Goal: Go to known website: Access a specific website the user already knows

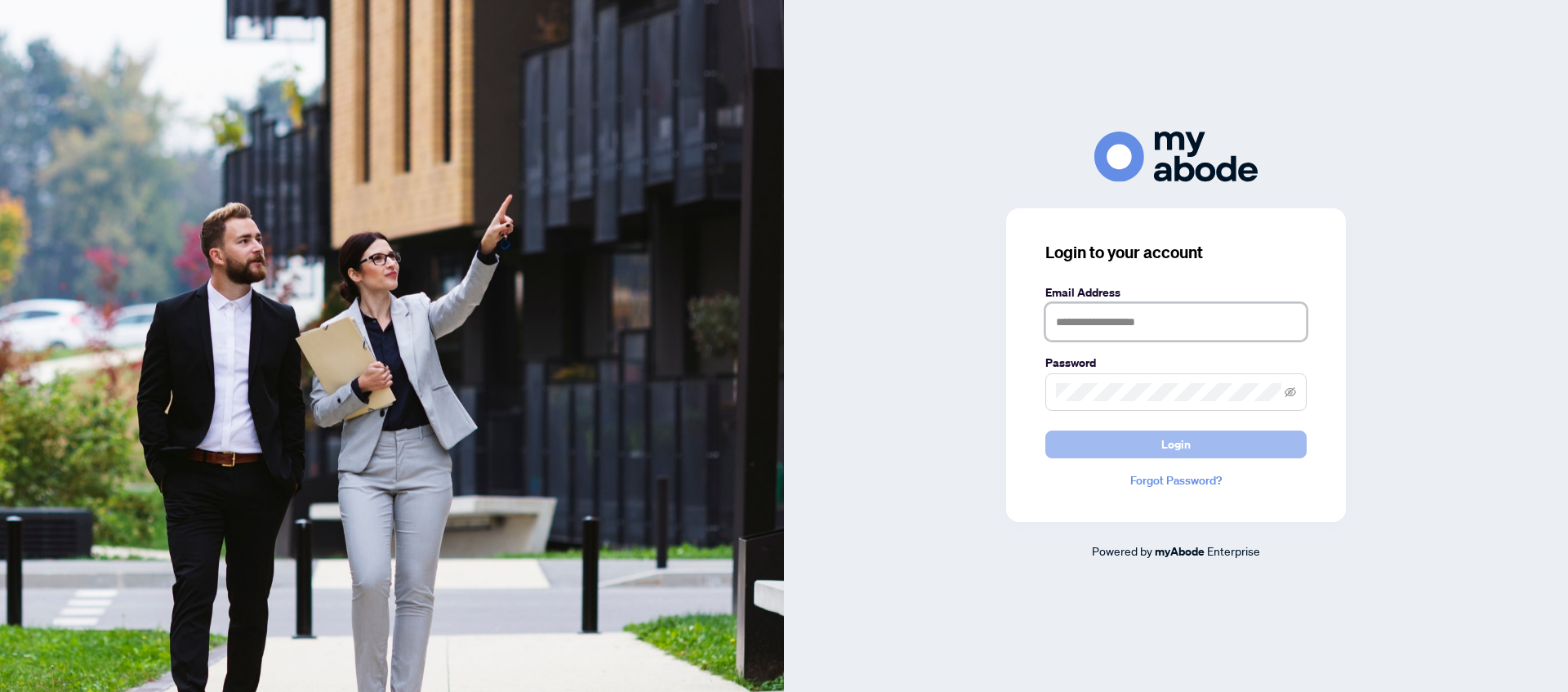
type input "**********"
click at [1251, 453] on button "Login" at bounding box center [1176, 445] width 261 height 28
